Goal: Information Seeking & Learning: Learn about a topic

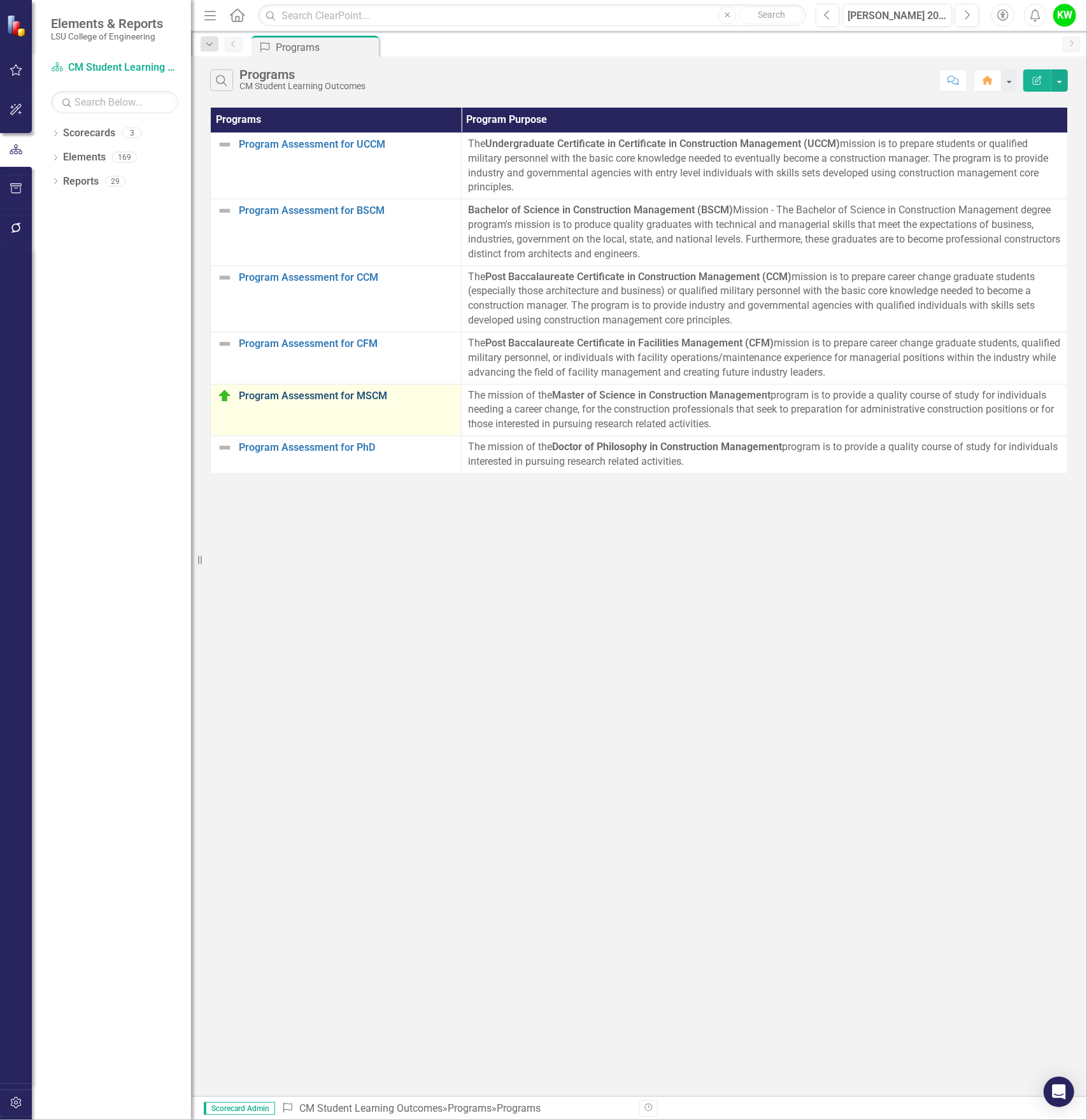
click at [346, 394] on link "Program Assessment for MSCM" at bounding box center [346, 396] width 216 height 11
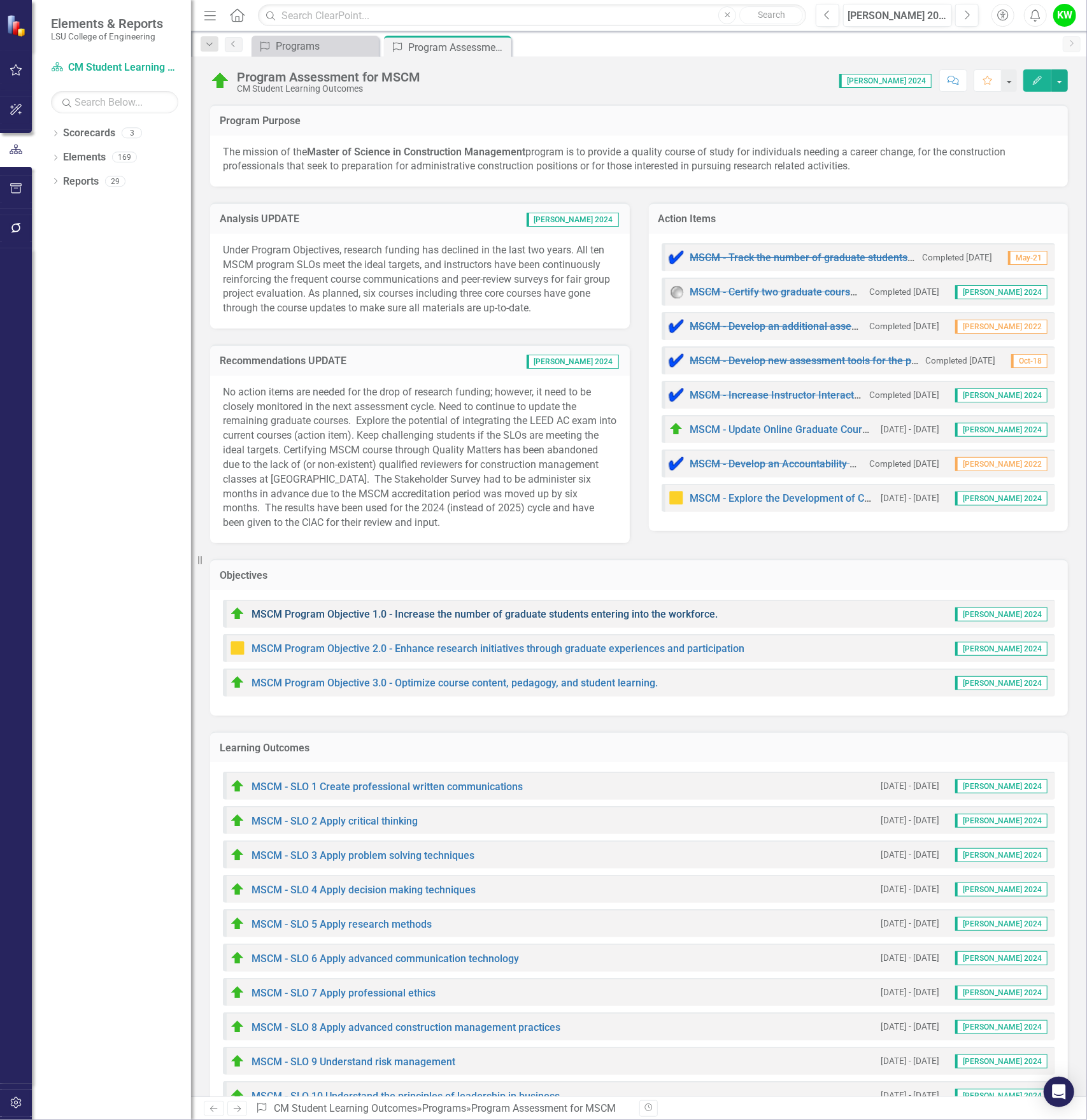
click at [532, 610] on link "MSCM Program Objective 1.0 - Increase the number of graduate students entering …" at bounding box center [484, 614] width 466 height 12
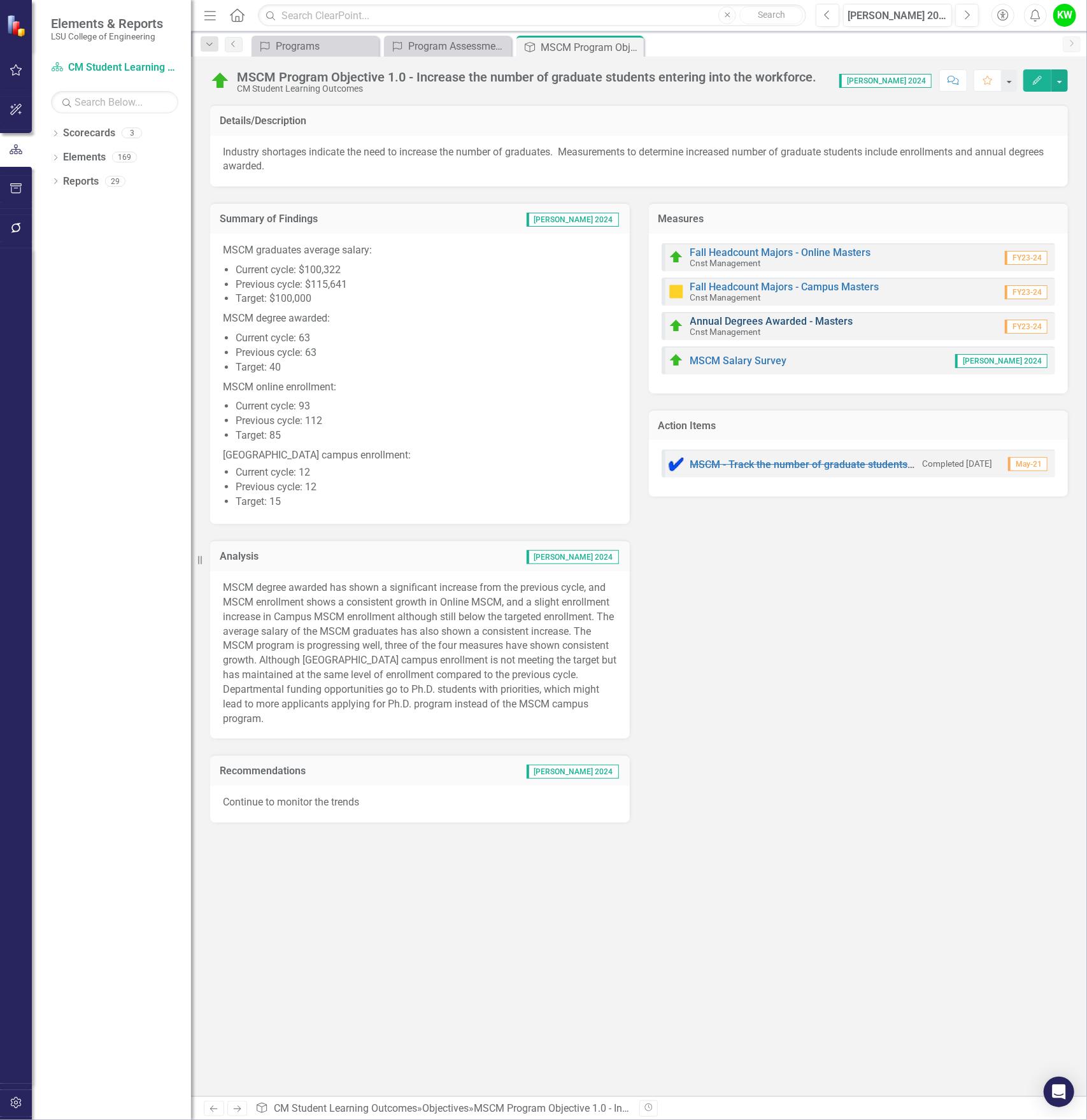
click at [843, 319] on link "Annual Degrees Awarded - Masters" at bounding box center [771, 320] width 163 height 12
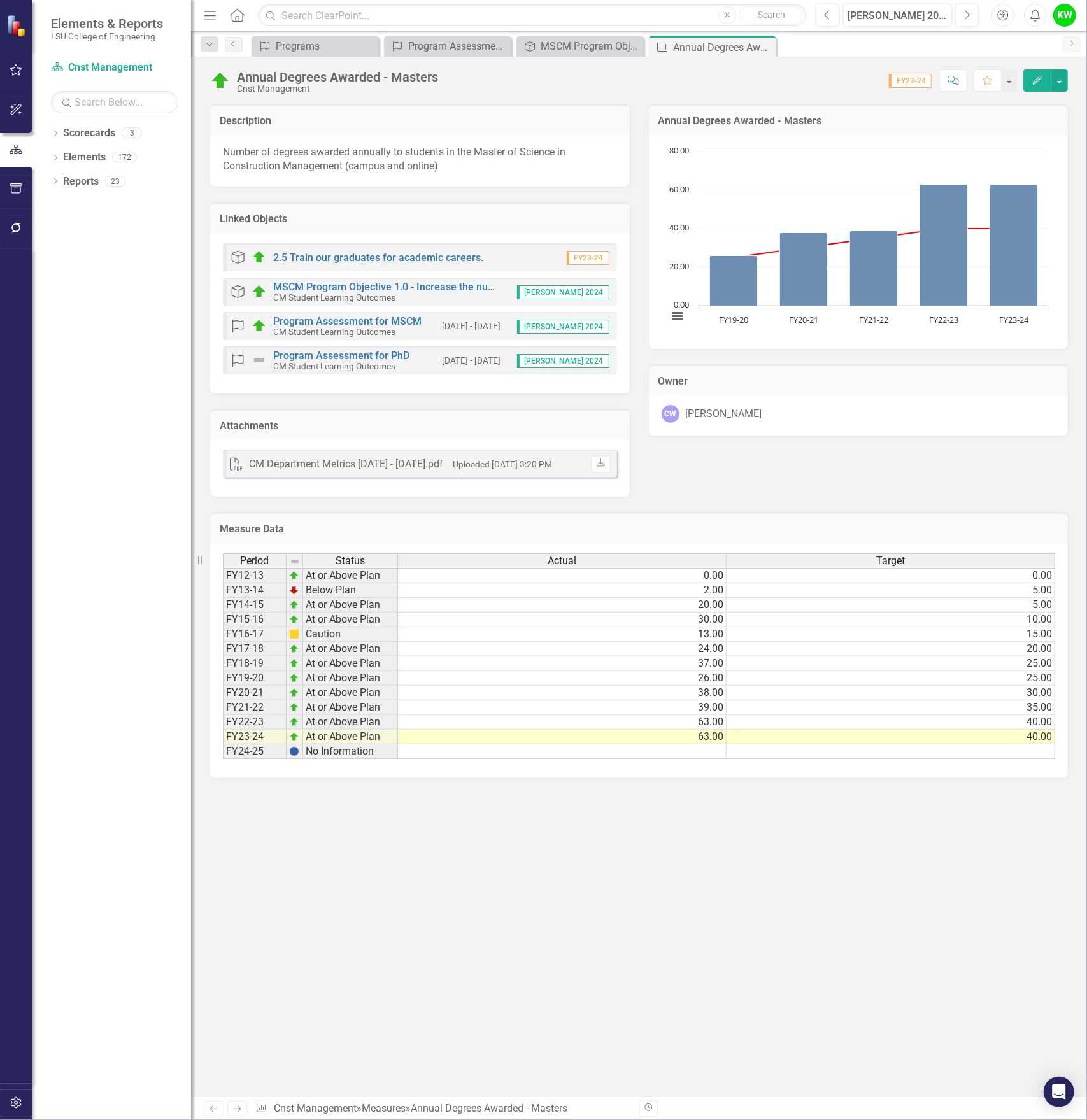
click at [741, 484] on div "Description Number of degrees awarded annually to students in the Master of Sci…" at bounding box center [639, 292] width 877 height 408
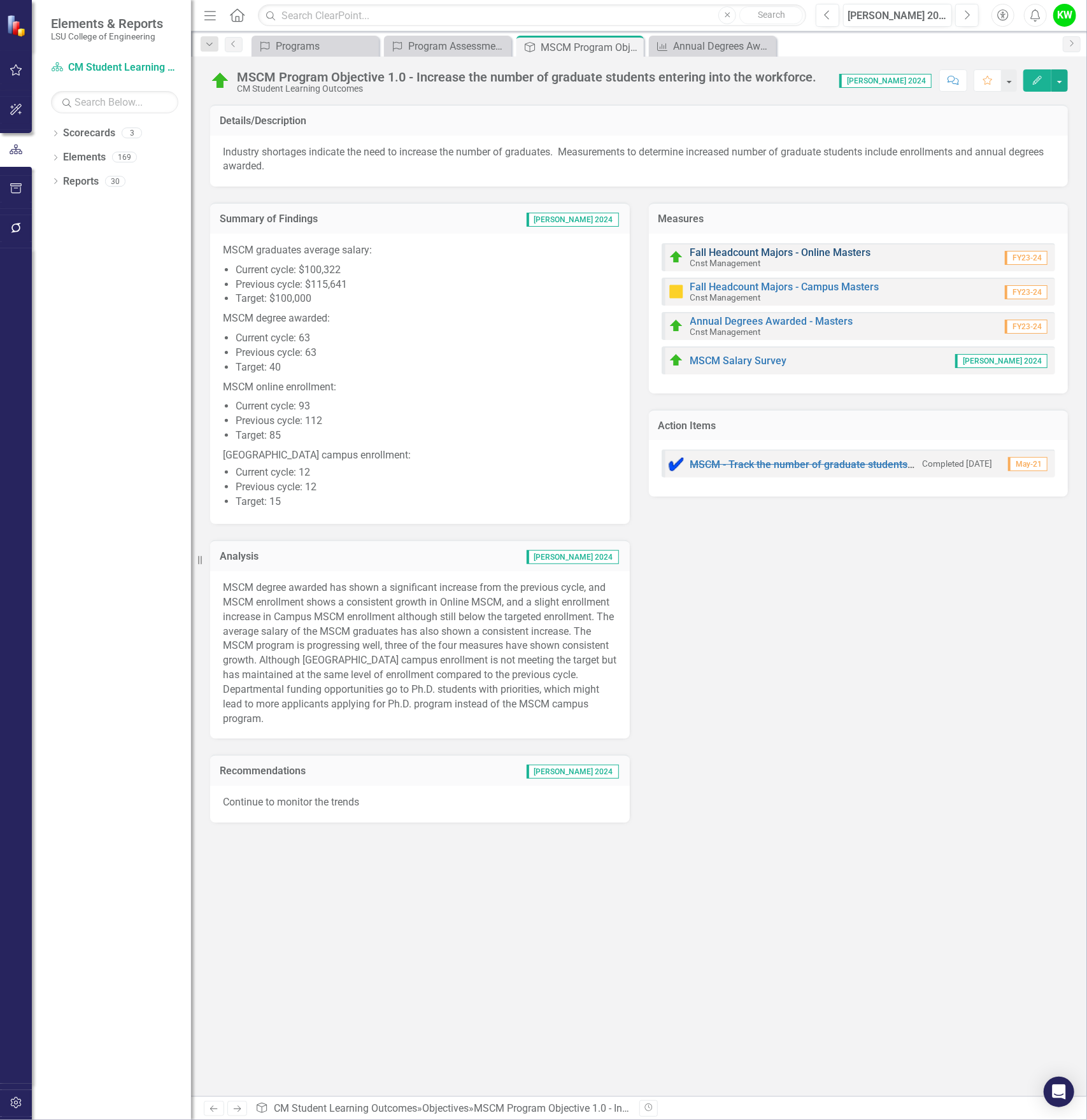
click at [824, 253] on link "Fall Headcount Majors - Online Masters" at bounding box center [781, 252] width 180 height 12
click at [823, 286] on link "Fall Headcount Majors - Campus Masters" at bounding box center [784, 286] width 189 height 12
